Goal: Check status: Check status

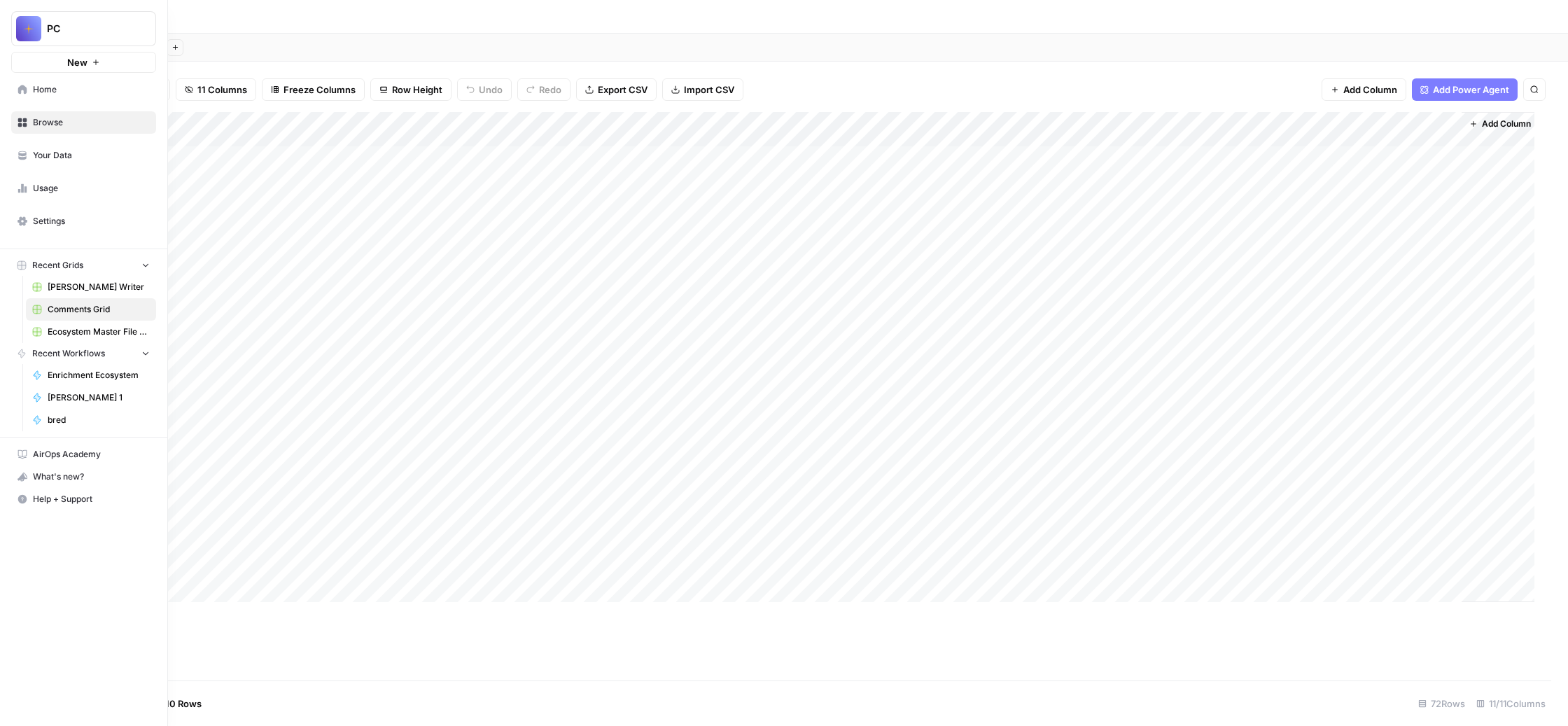
click at [124, 426] on span "bred" at bounding box center [98, 420] width 102 height 13
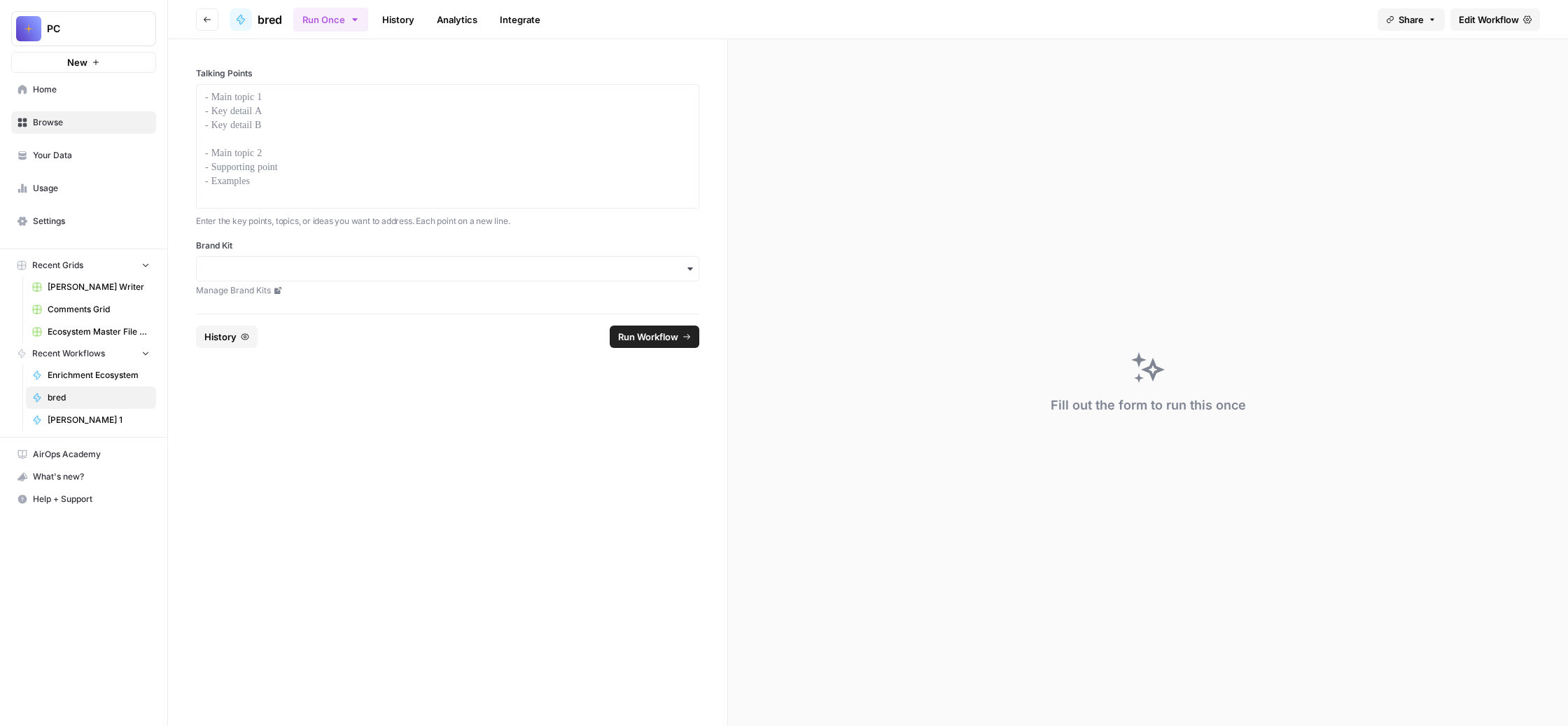
click at [423, 28] on link "History" at bounding box center [398, 20] width 49 height 22
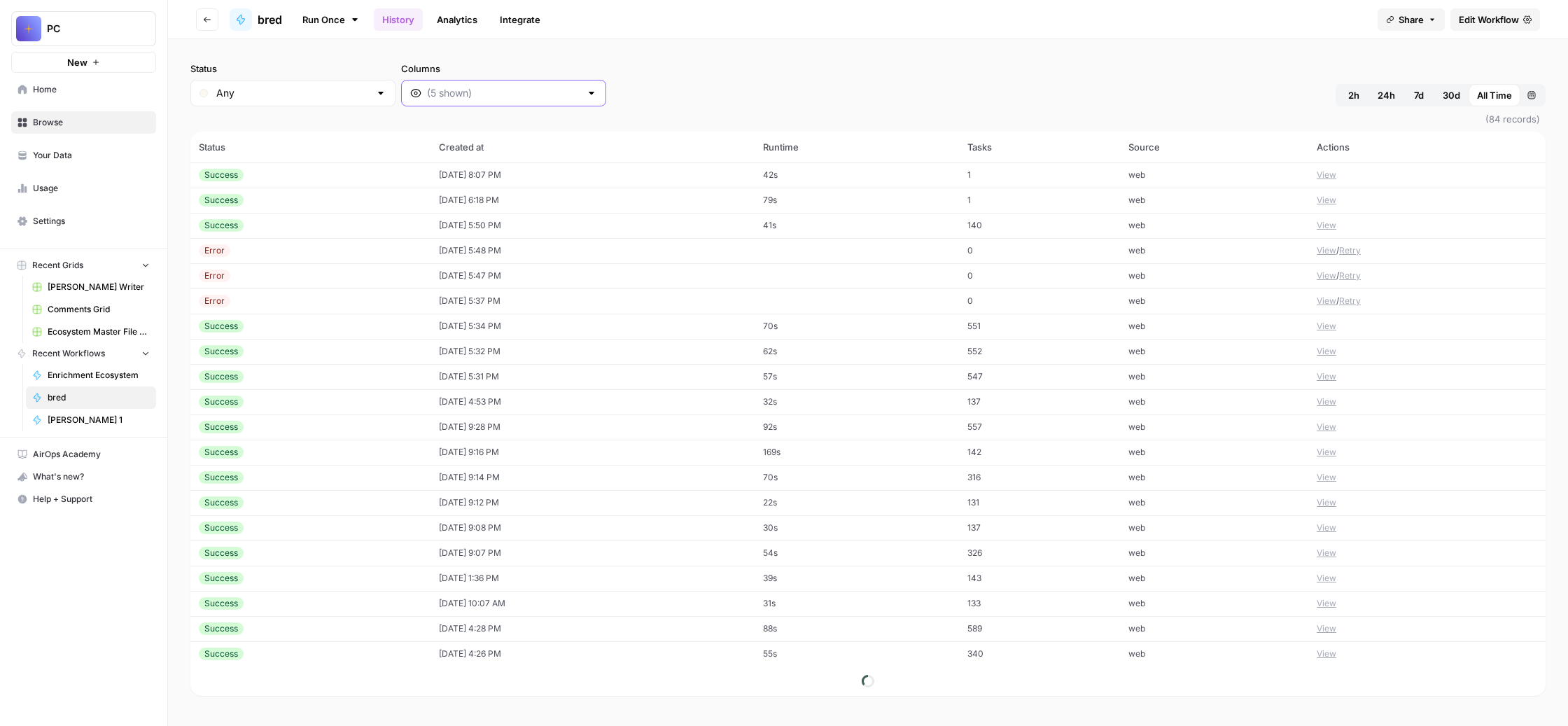
click at [580, 100] on input "Columns" at bounding box center [504, 93] width 154 height 14
click at [645, 226] on span "Output" at bounding box center [665, 220] width 200 height 14
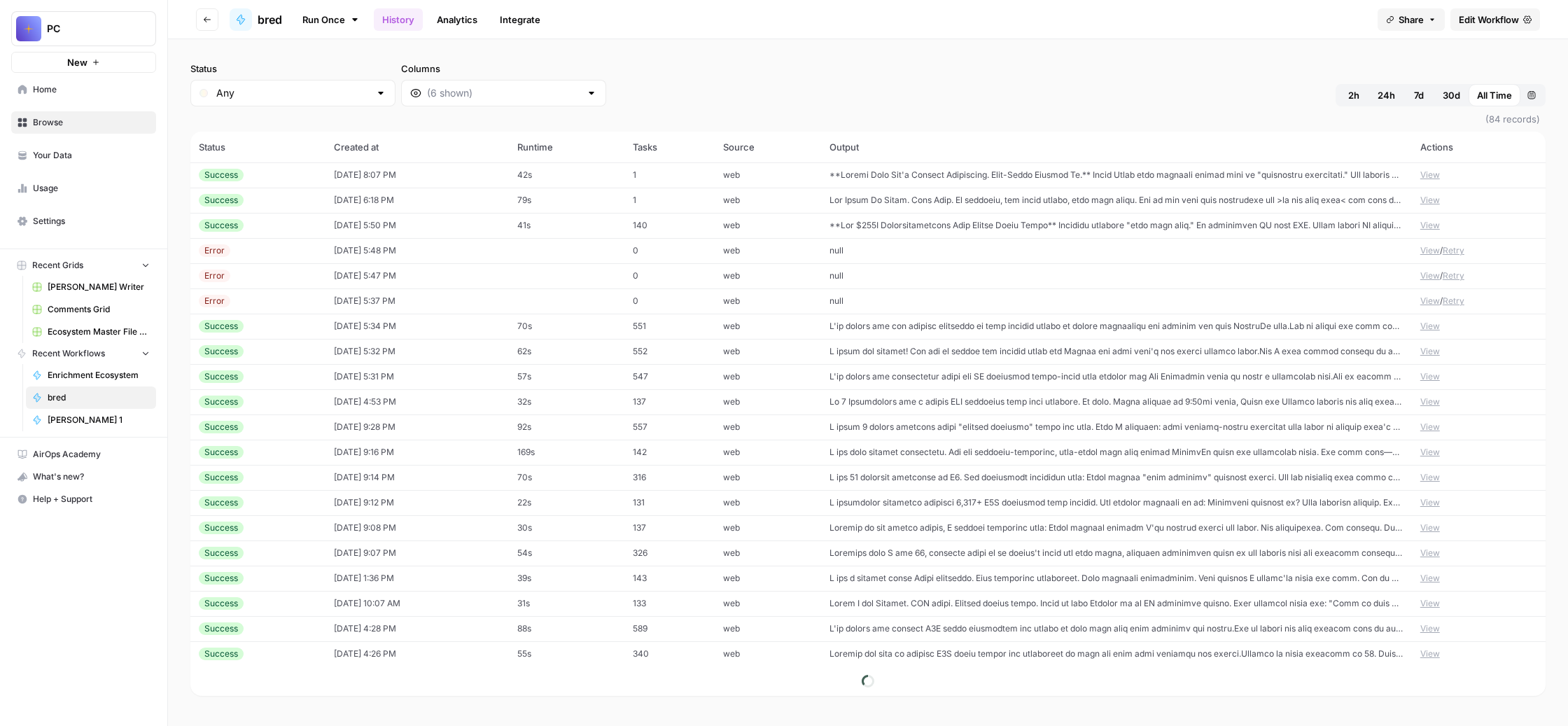
click at [1014, 188] on td at bounding box center [1117, 175] width 591 height 25
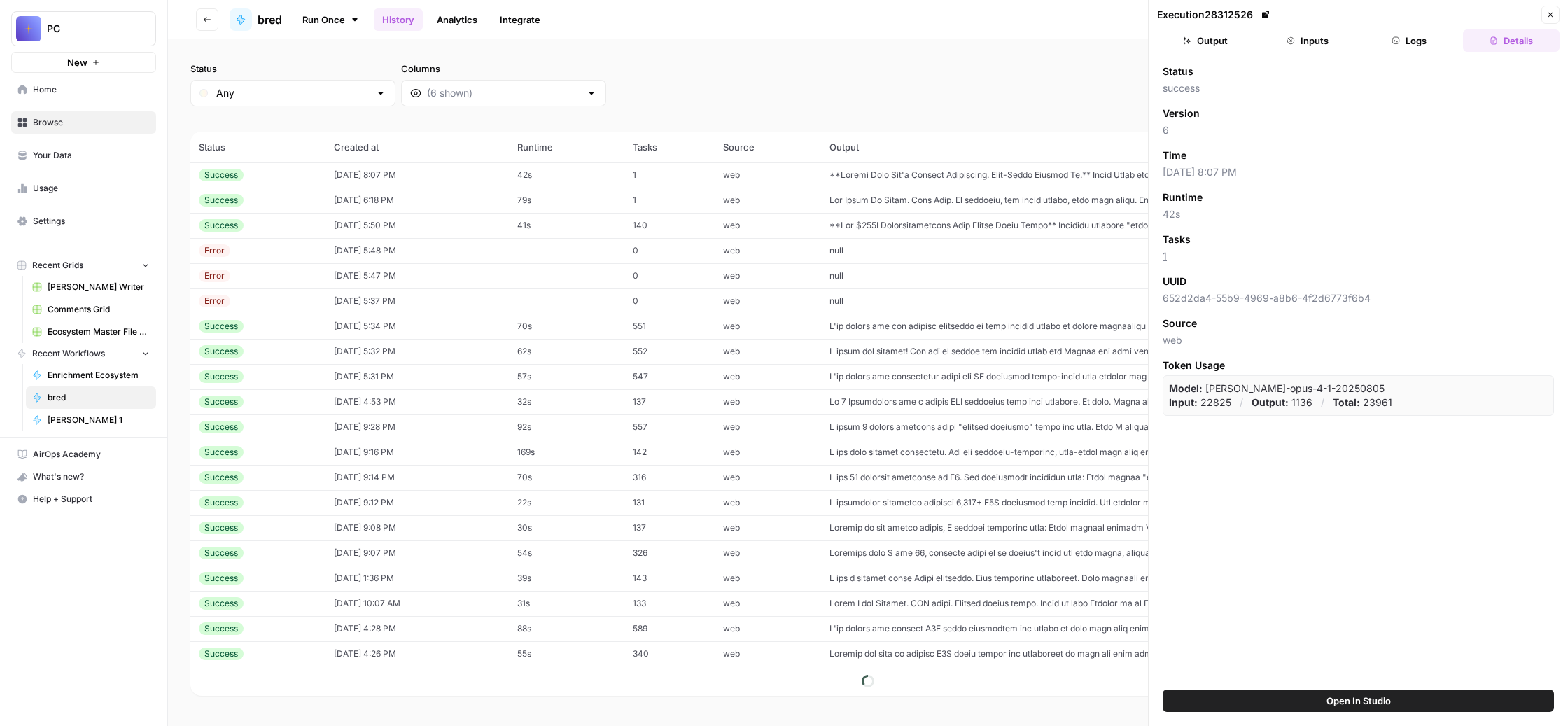
click at [1217, 51] on button "Output" at bounding box center [1205, 40] width 97 height 22
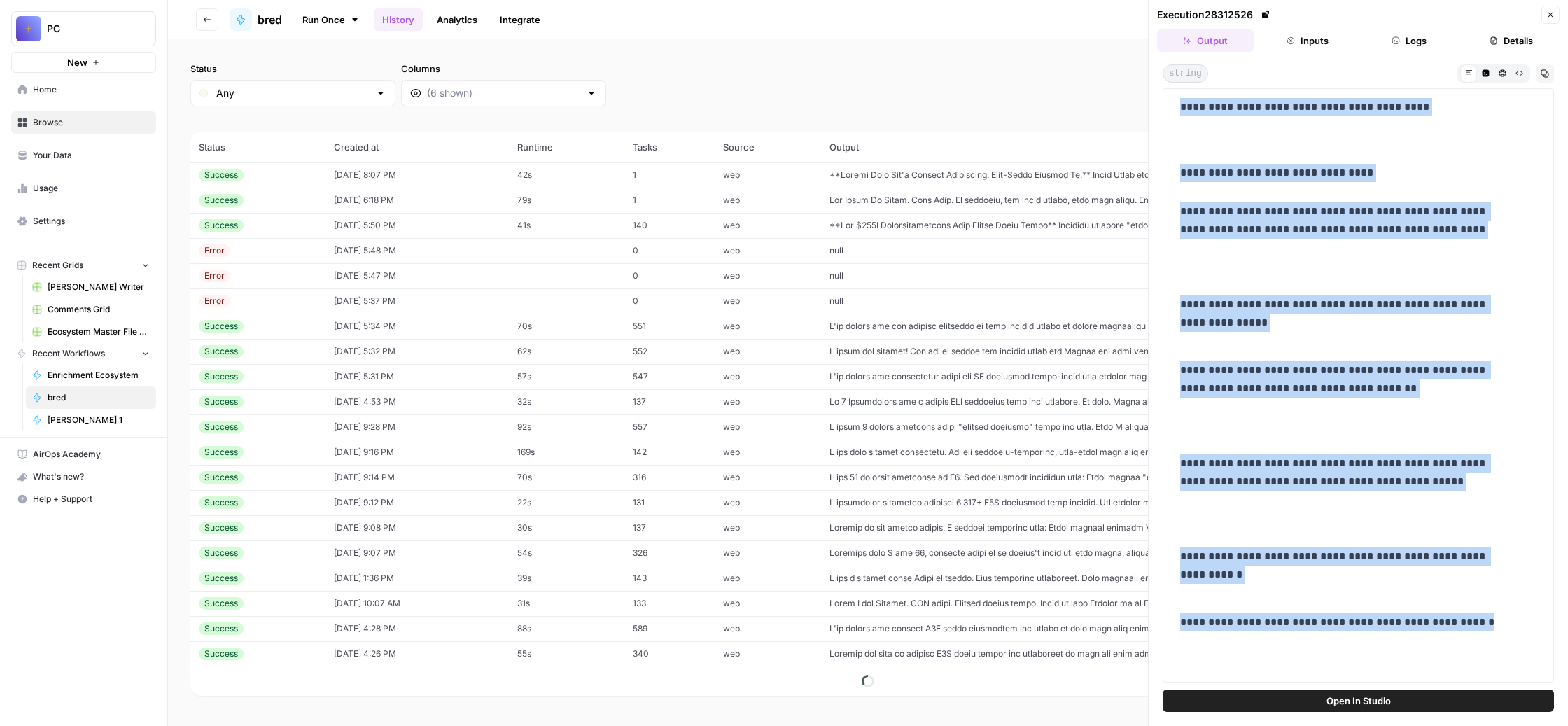
scroll to position [3311, 0]
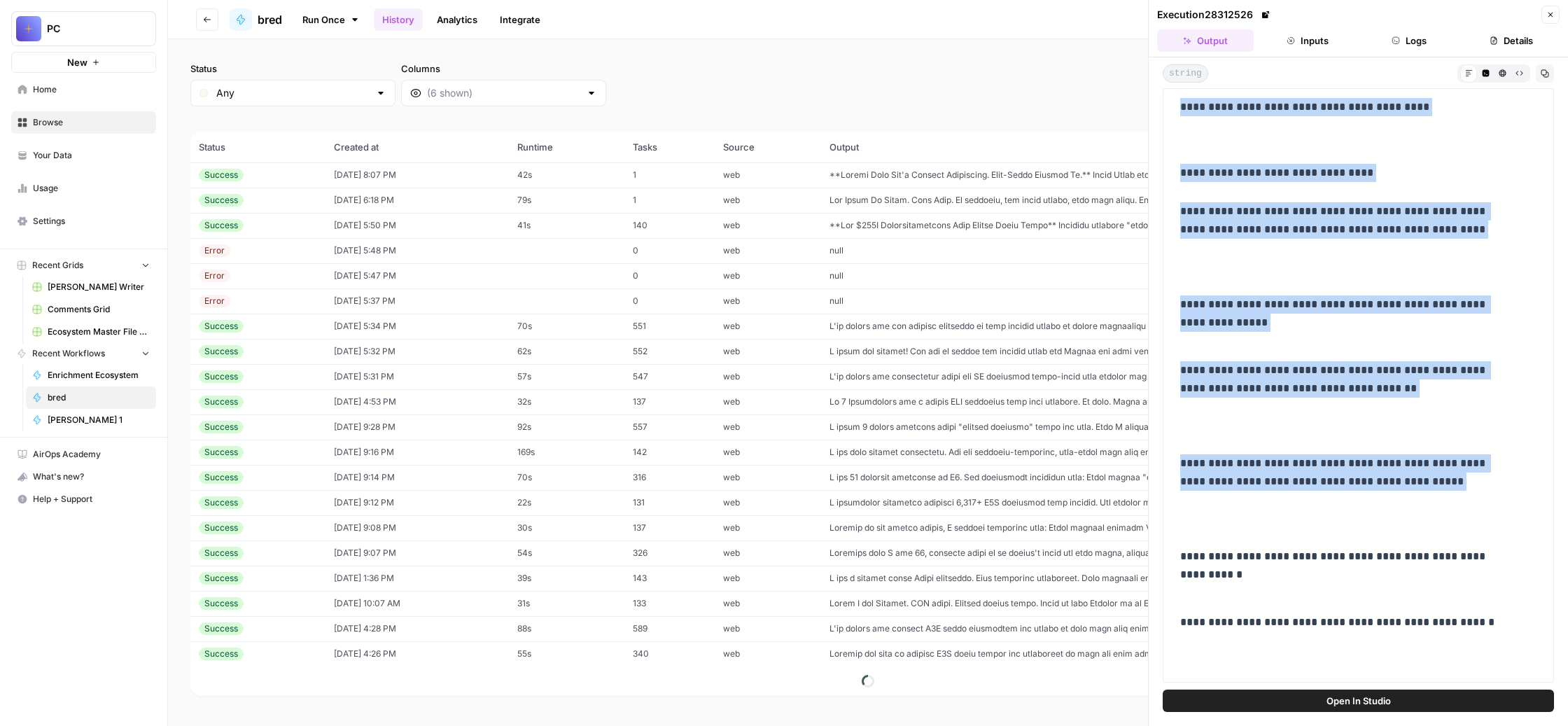
drag, startPoint x: 1196, startPoint y: 236, endPoint x: 1429, endPoint y: 502, distance: 353.6
copy div "**********"
click at [1516, 77] on icon "button" at bounding box center [1520, 74] width 8 height 8
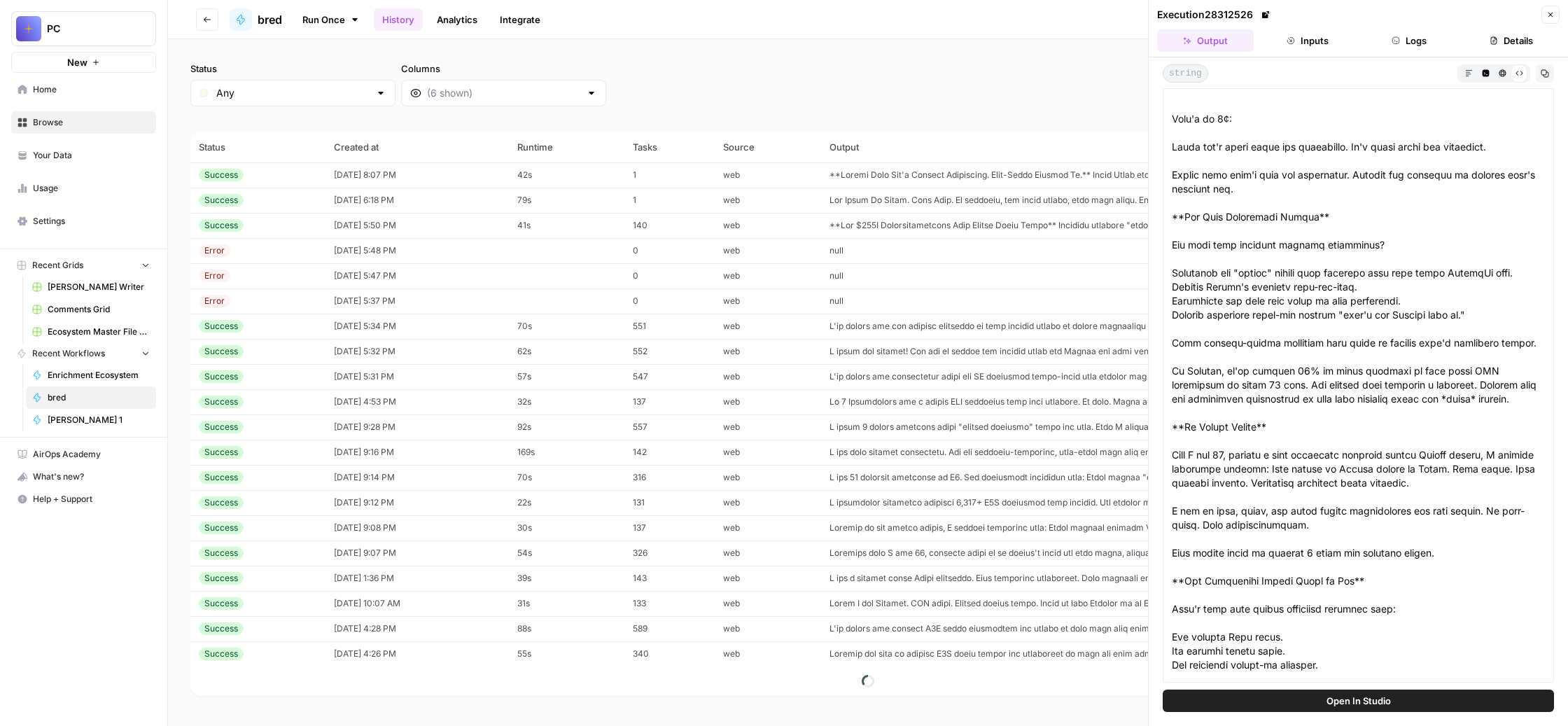
scroll to position [0, 0]
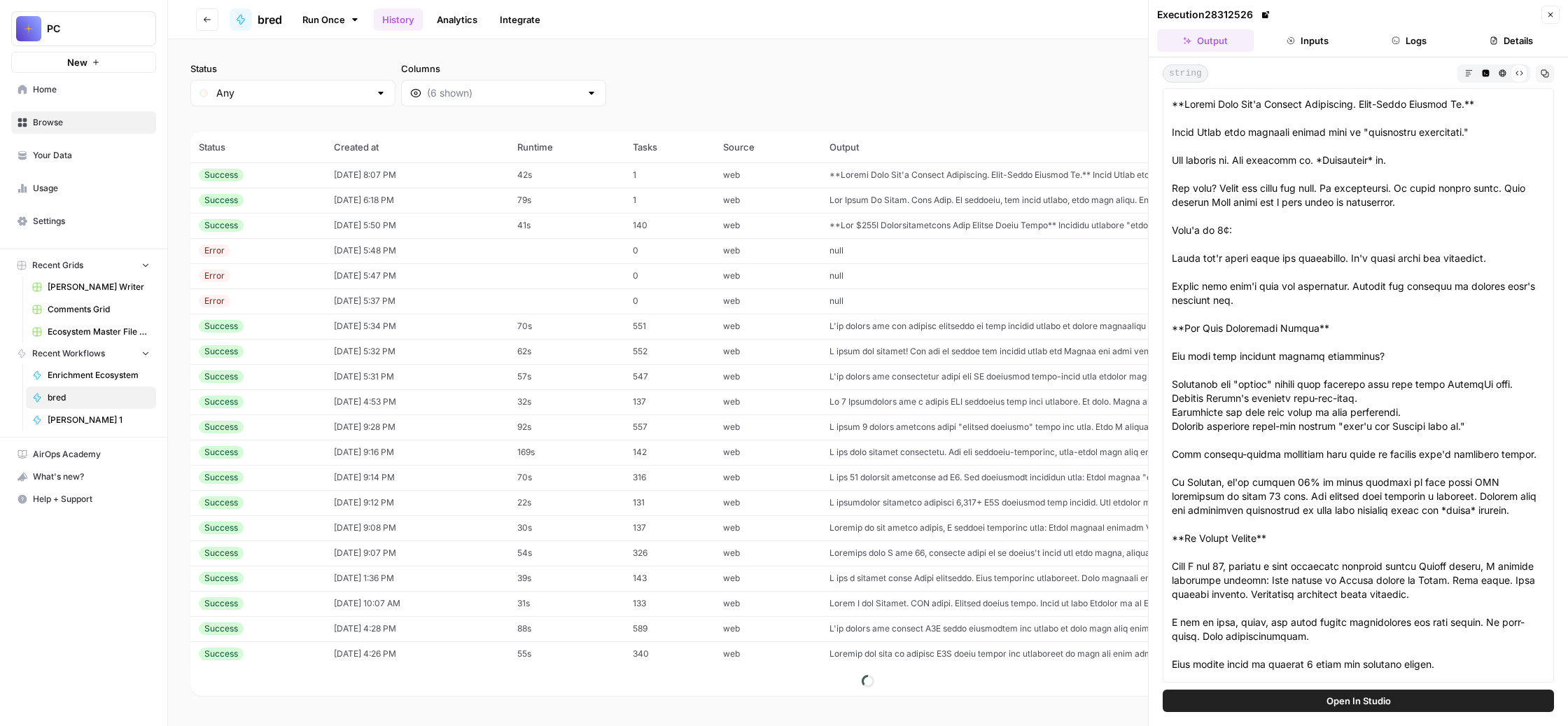
click at [1536, 82] on button "Copy" at bounding box center [1544, 73] width 18 height 18
